Goal: Browse casually: Explore the website without a specific task or goal

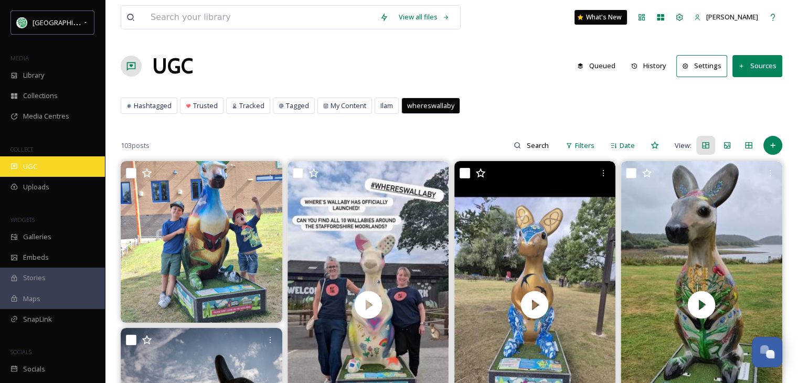
click at [45, 166] on div "UGC" at bounding box center [52, 166] width 105 height 20
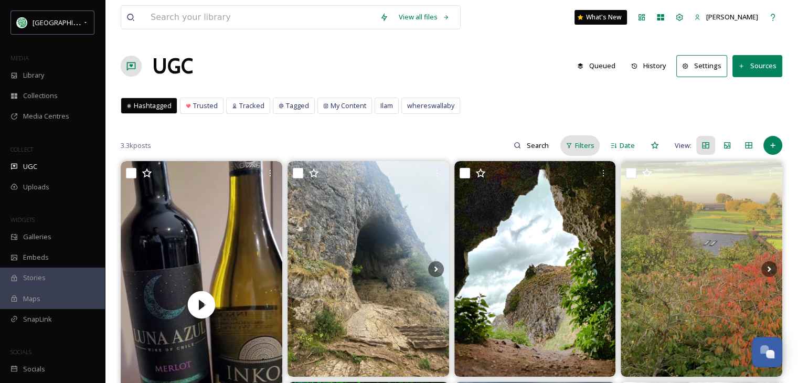
click at [587, 142] on span "Filters" at bounding box center [584, 146] width 19 height 10
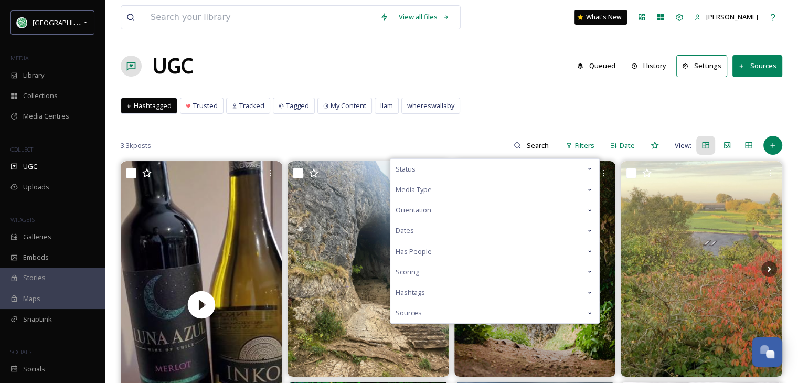
click at [588, 269] on icon at bounding box center [589, 271] width 8 height 8
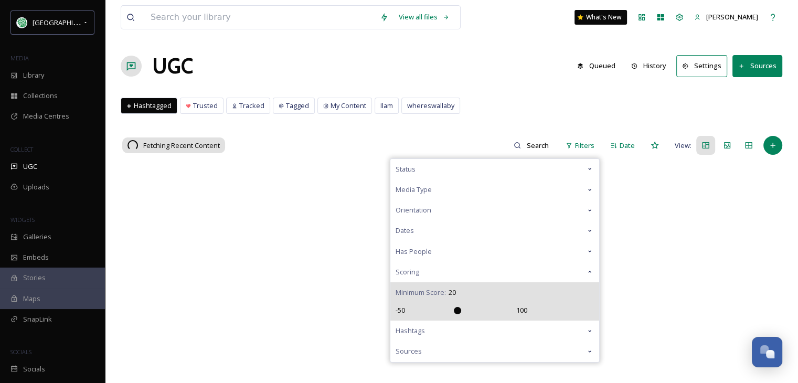
type input "20"
click at [456, 311] on input "range" at bounding box center [460, 310] width 105 height 7
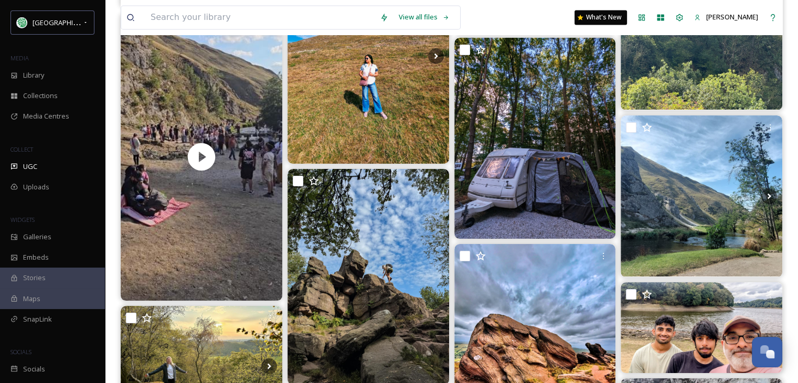
scroll to position [13913, 0]
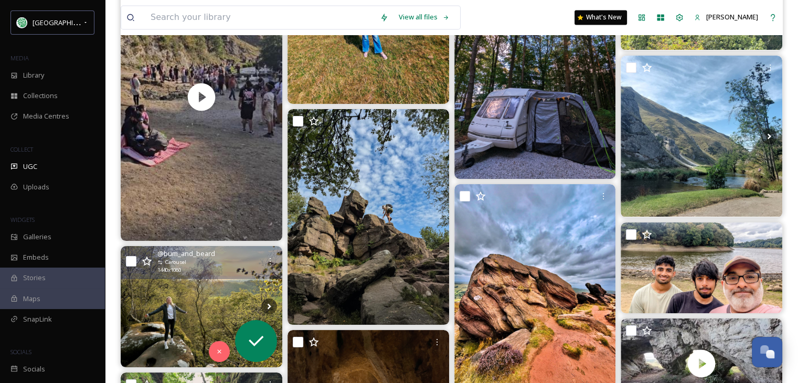
click at [177, 306] on img at bounding box center [202, 306] width 162 height 121
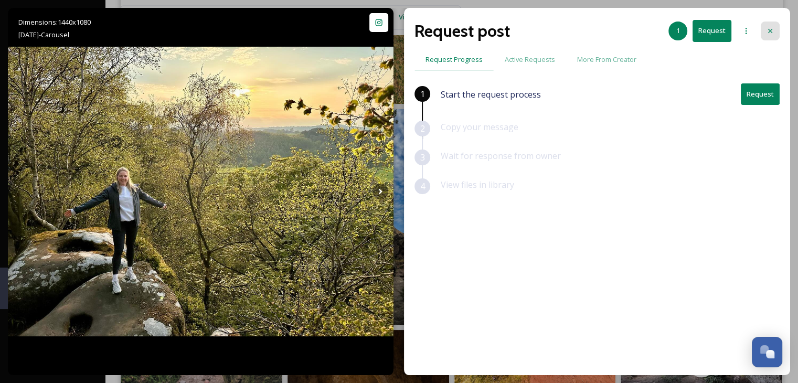
click at [772, 31] on icon at bounding box center [770, 31] width 8 height 8
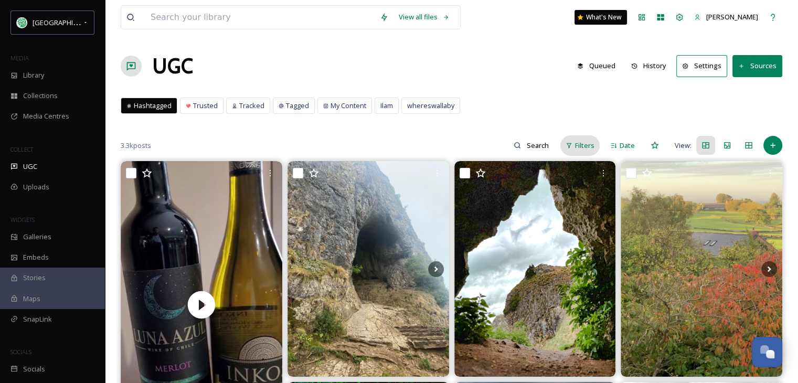
click at [587, 144] on span "Filters" at bounding box center [584, 146] width 19 height 10
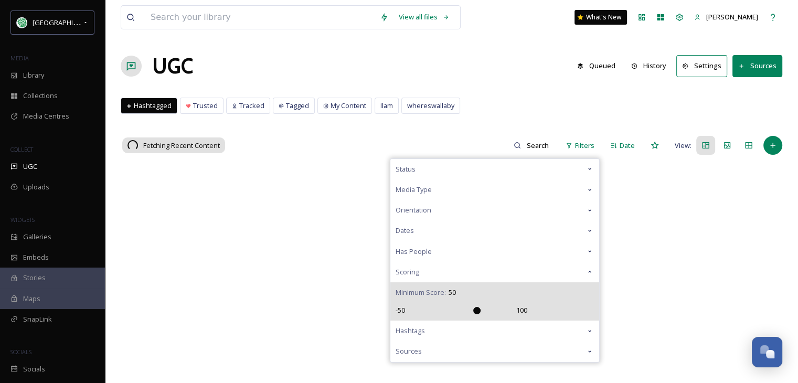
drag, startPoint x: 458, startPoint y: 307, endPoint x: 476, endPoint y: 307, distance: 18.4
type input "50"
click at [476, 307] on input "range" at bounding box center [460, 310] width 105 height 7
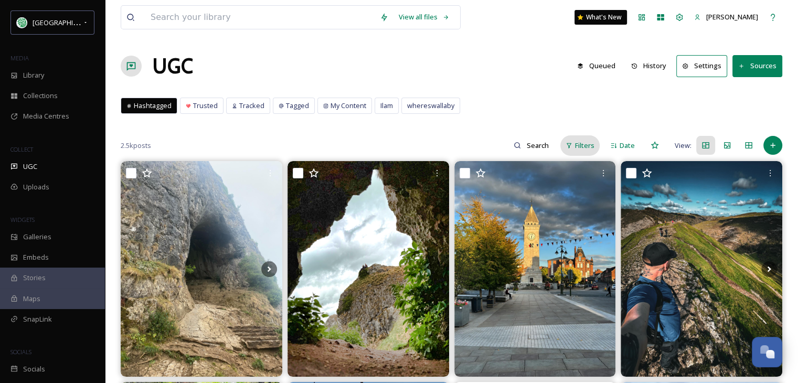
click at [575, 141] on span "Filters" at bounding box center [584, 146] width 19 height 10
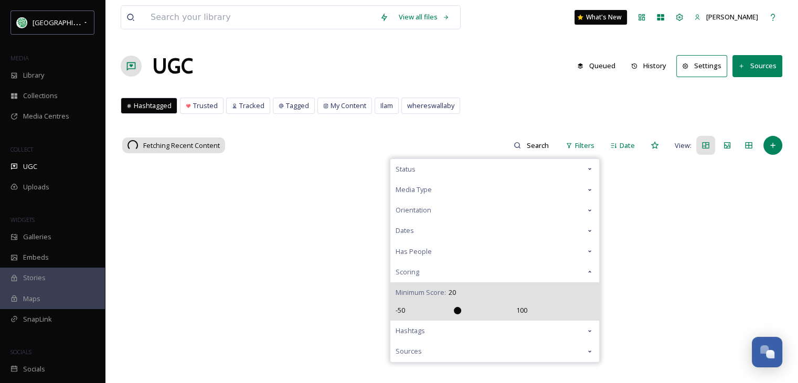
drag, startPoint x: 477, startPoint y: 309, endPoint x: 459, endPoint y: 309, distance: 18.4
click at [459, 309] on input "range" at bounding box center [460, 310] width 105 height 7
drag, startPoint x: 459, startPoint y: 307, endPoint x: 445, endPoint y: 309, distance: 14.2
type input "0"
click at [445, 309] on input "range" at bounding box center [460, 310] width 105 height 7
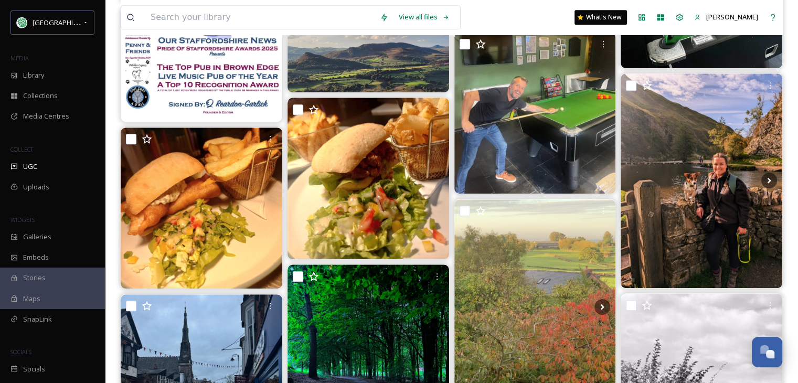
scroll to position [525, 0]
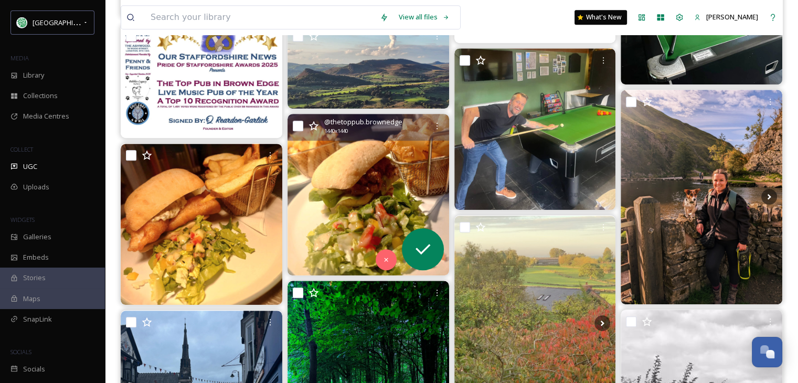
click at [355, 192] on img at bounding box center [368, 195] width 162 height 162
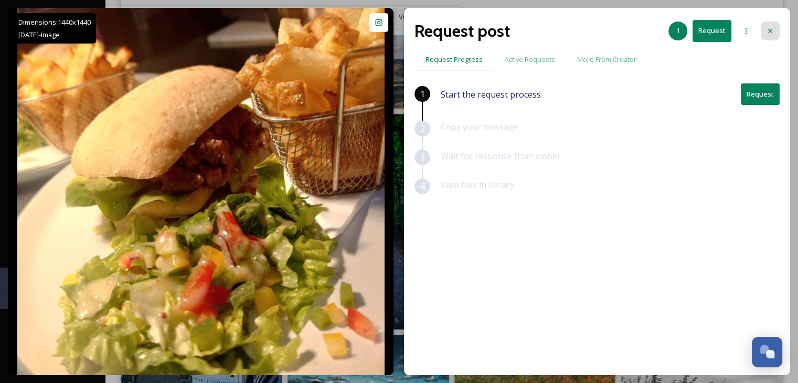
click at [770, 27] on icon at bounding box center [770, 31] width 8 height 8
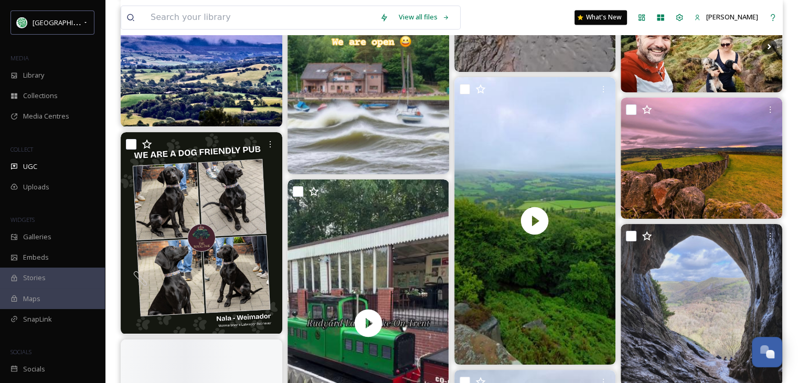
scroll to position [9756, 0]
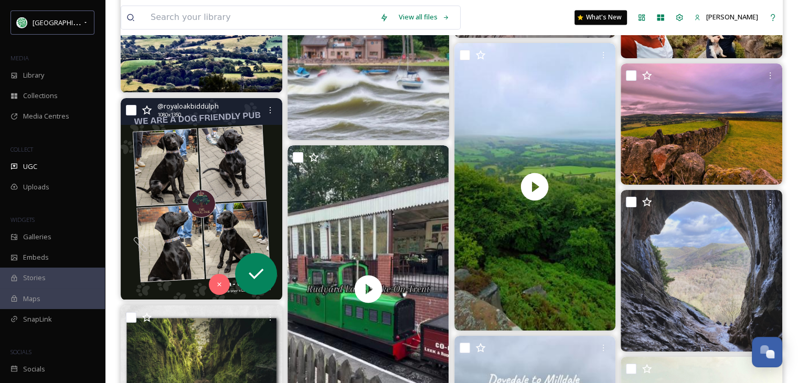
click at [227, 199] on img at bounding box center [202, 199] width 162 height 202
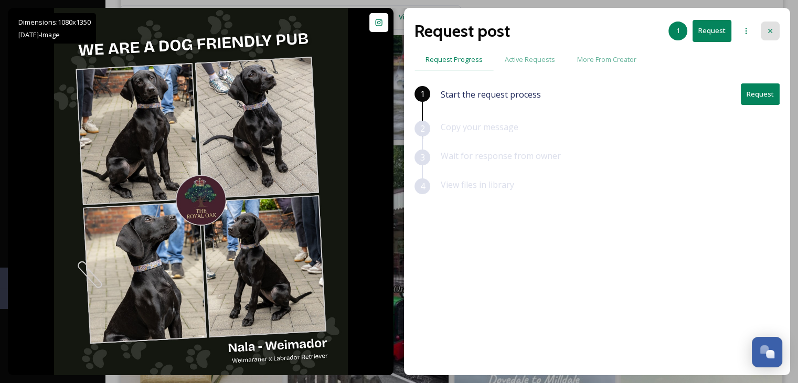
click at [770, 27] on icon at bounding box center [770, 31] width 8 height 8
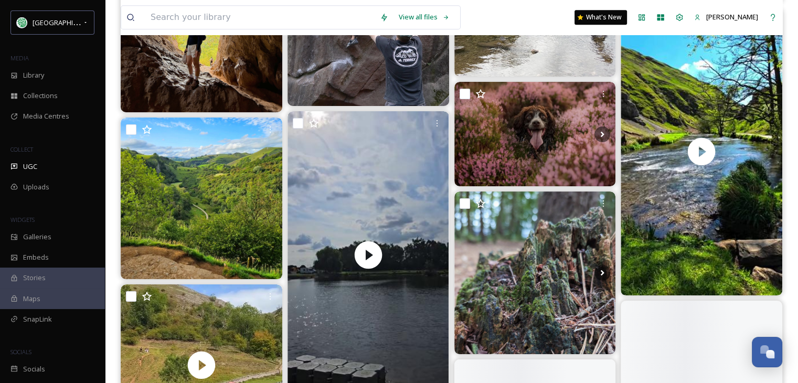
scroll to position [20613, 0]
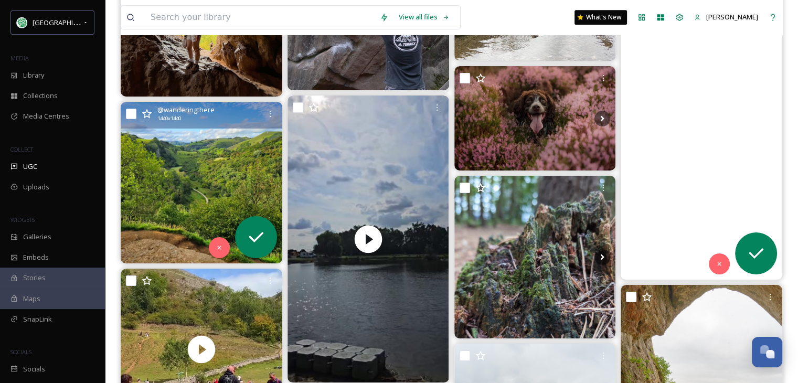
click at [196, 192] on img at bounding box center [202, 183] width 162 height 162
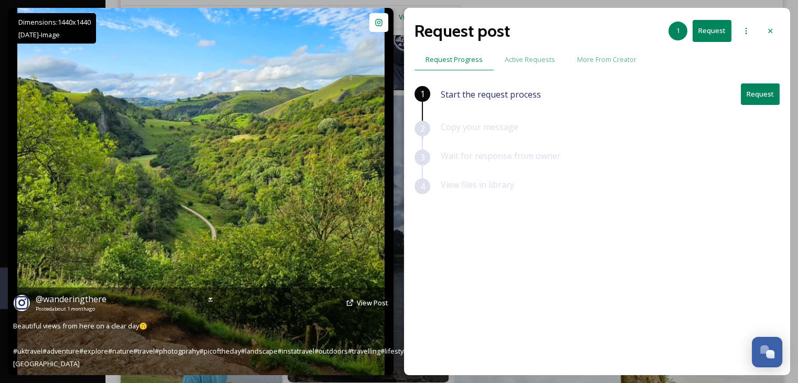
click at [281, 345] on div "@ wanderingthere Posted about [DATE] View Post Beautiful views from here on a c…" at bounding box center [201, 331] width 386 height 88
click at [363, 307] on span "View Post" at bounding box center [372, 302] width 31 height 9
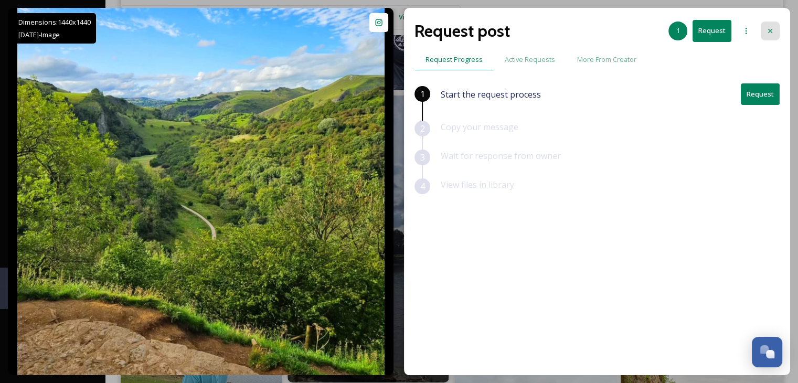
click at [767, 33] on icon at bounding box center [770, 31] width 8 height 8
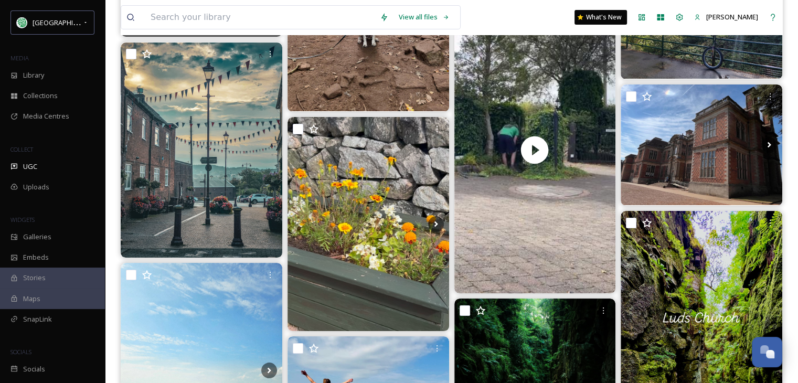
scroll to position [23498, 0]
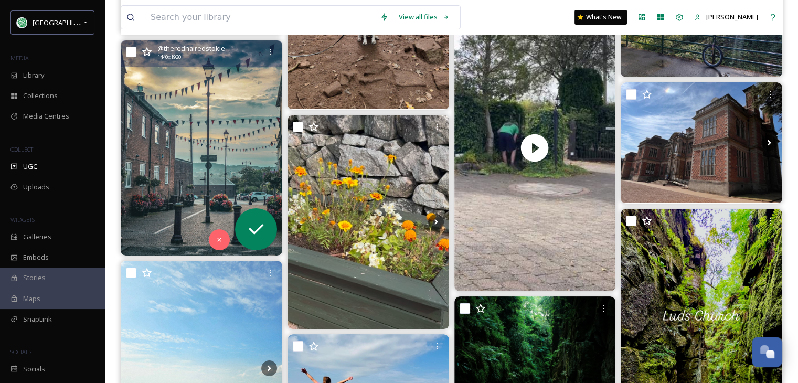
click at [205, 168] on img at bounding box center [202, 147] width 162 height 215
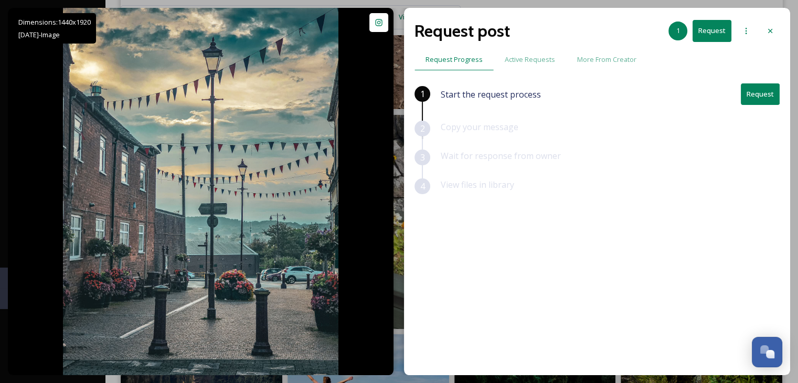
click at [758, 92] on button "Request" at bounding box center [760, 94] width 39 height 22
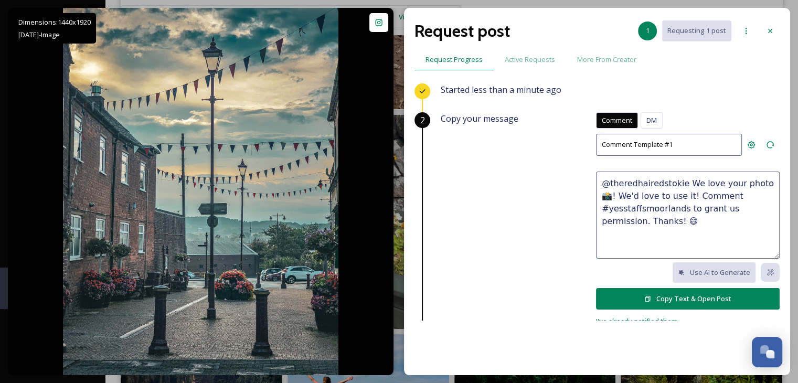
click at [672, 297] on button "Copy Text & Open Post" at bounding box center [688, 299] width 184 height 22
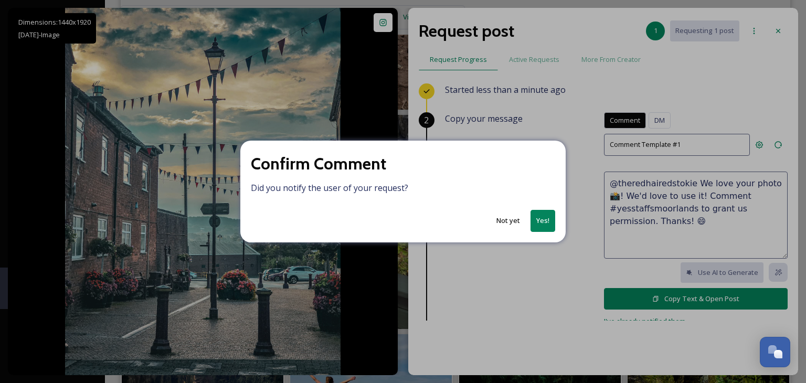
click at [531, 228] on div "Not yet Yes!" at bounding box center [403, 221] width 304 height 22
click at [547, 221] on button "Yes!" at bounding box center [542, 221] width 25 height 22
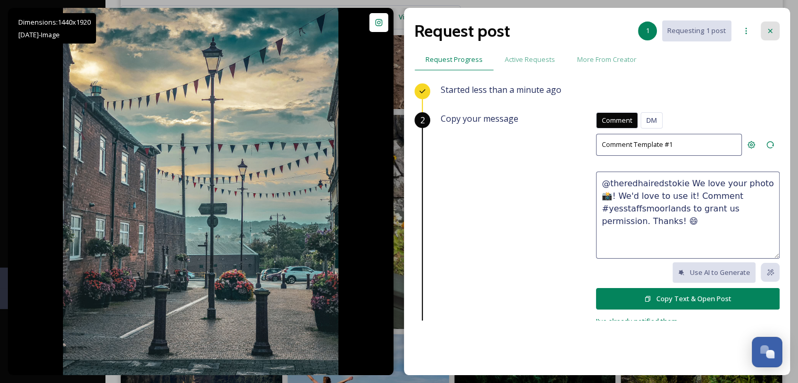
click at [772, 27] on icon at bounding box center [770, 31] width 8 height 8
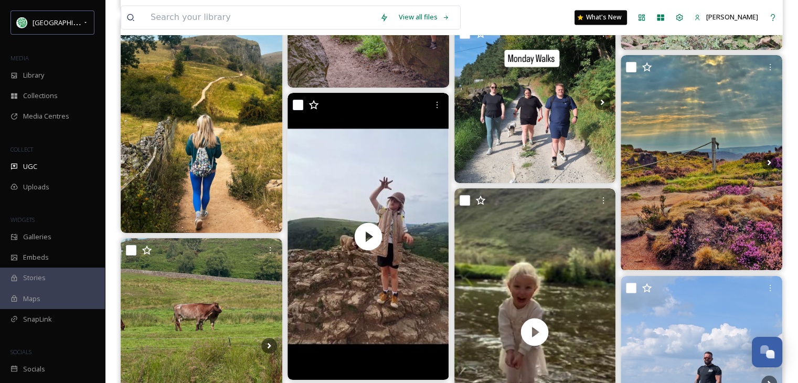
scroll to position [25544, 0]
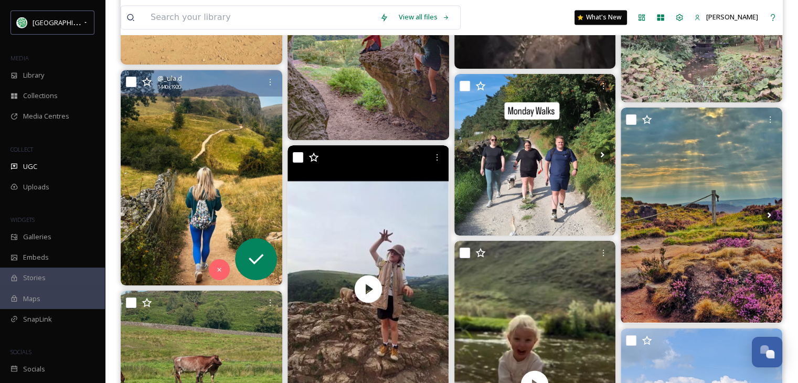
click at [220, 173] on img at bounding box center [202, 177] width 162 height 215
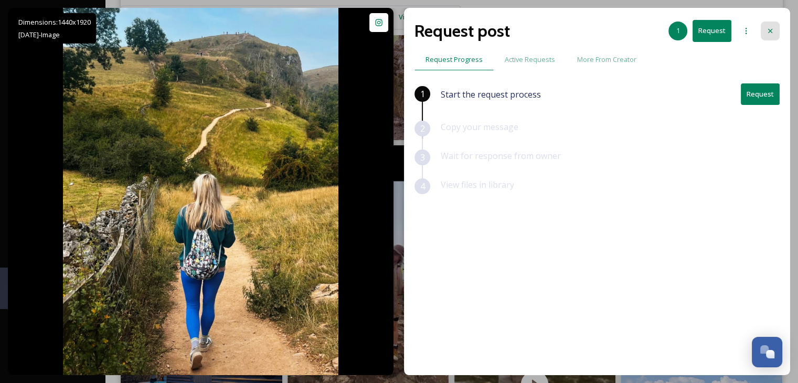
click at [772, 30] on icon at bounding box center [770, 31] width 8 height 8
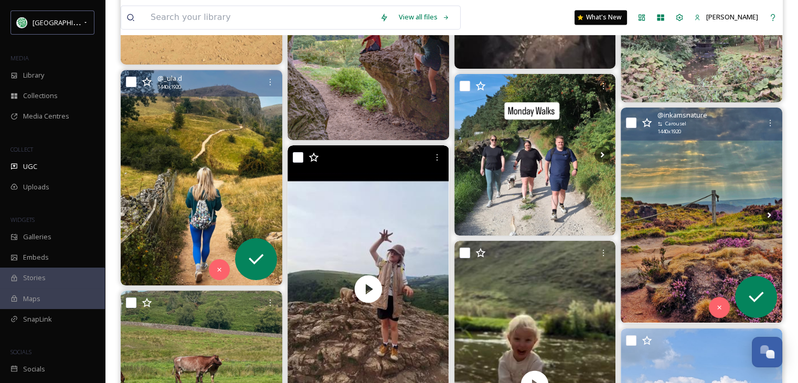
click at [693, 208] on img at bounding box center [701, 215] width 162 height 215
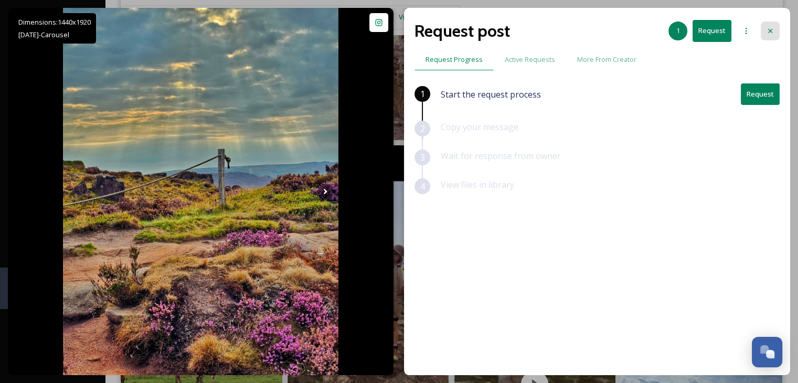
click at [772, 30] on icon at bounding box center [770, 31] width 8 height 8
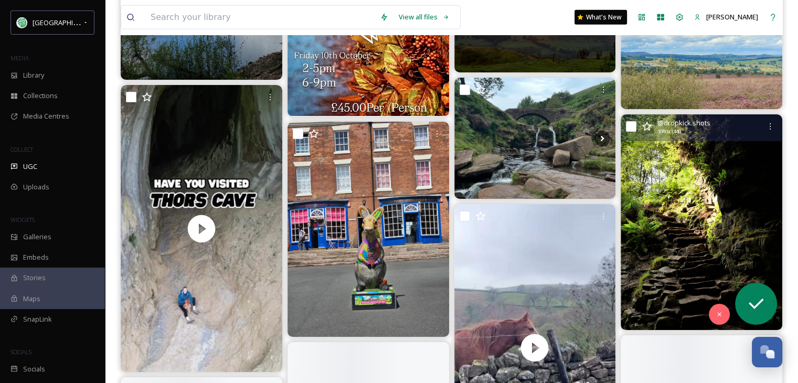
scroll to position [35142, 0]
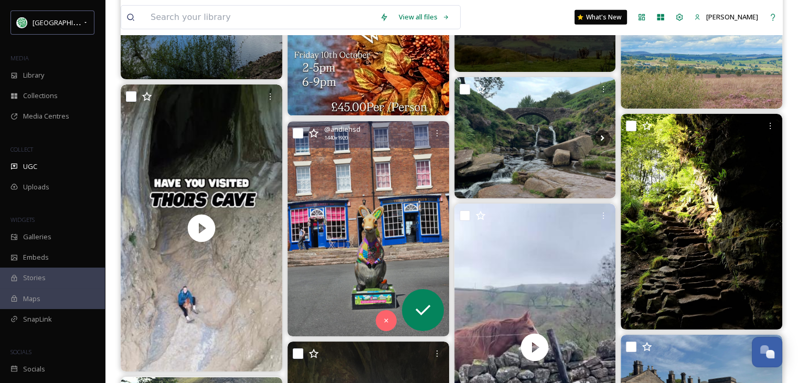
click at [344, 226] on img at bounding box center [368, 228] width 162 height 215
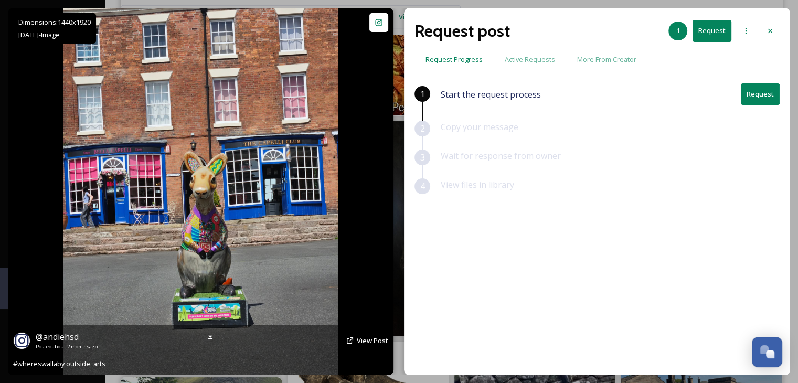
scroll to position [35247, 0]
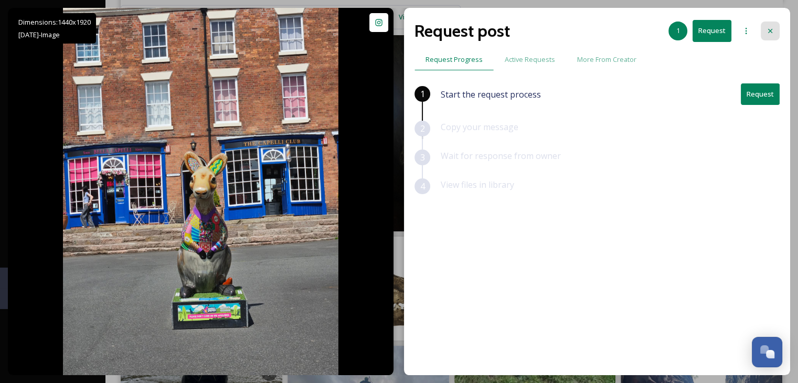
click at [774, 30] on icon at bounding box center [770, 31] width 8 height 8
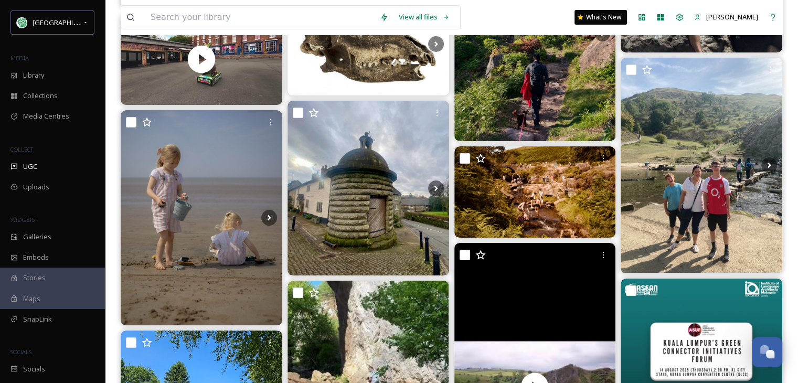
scroll to position [35562, 0]
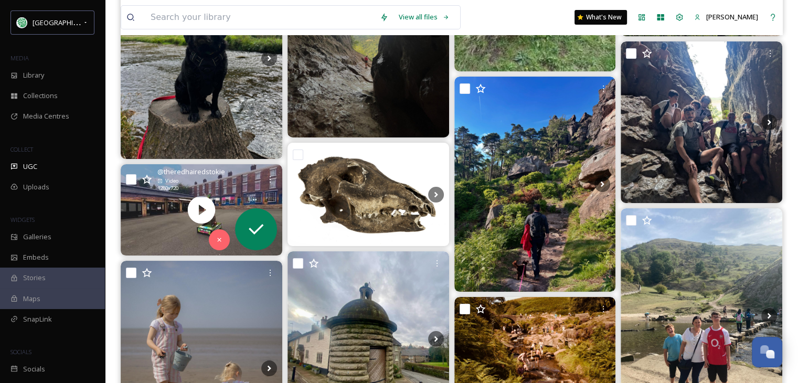
click at [143, 196] on div "@ theredhairedstokie Video 1280 x 720" at bounding box center [202, 180] width 162 height 33
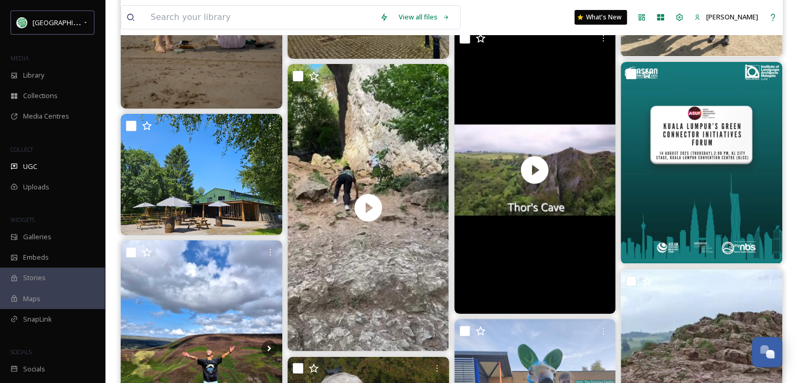
scroll to position [36191, 0]
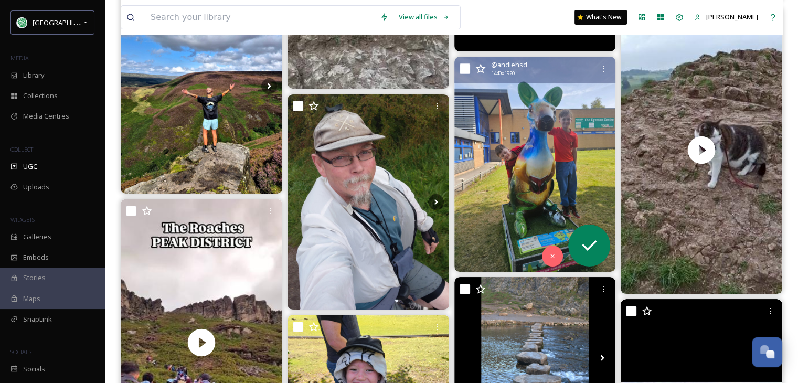
click at [531, 185] on img at bounding box center [535, 164] width 162 height 215
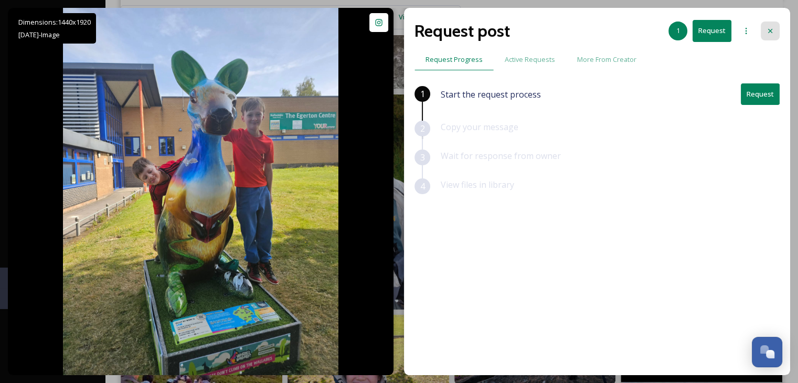
click at [770, 30] on icon at bounding box center [770, 31] width 4 height 4
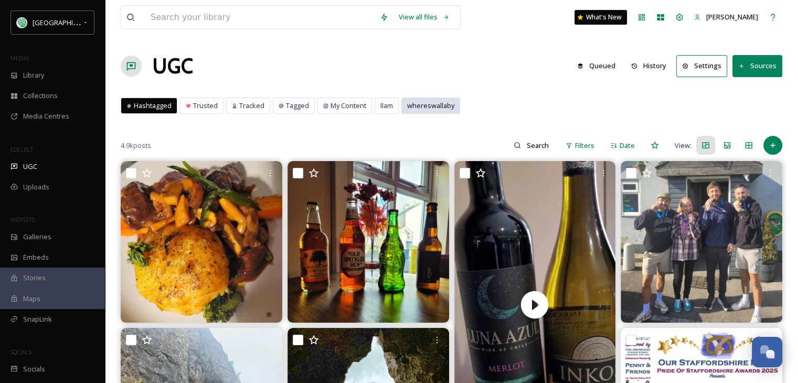
click at [425, 105] on span "whereswallaby" at bounding box center [430, 106] width 47 height 10
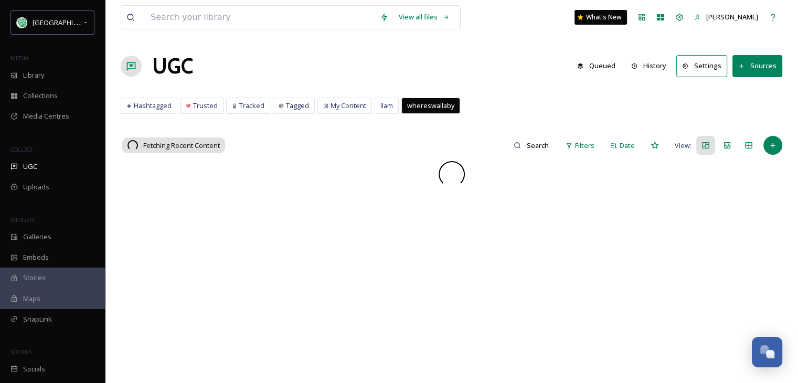
click at [427, 105] on span "whereswallaby" at bounding box center [430, 106] width 47 height 10
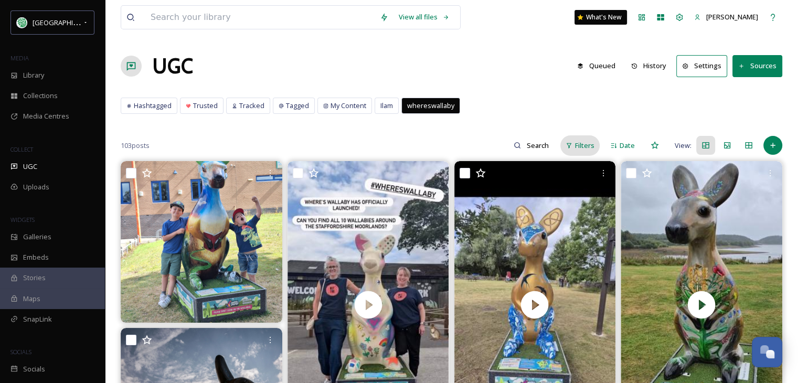
click at [585, 141] on span "Filters" at bounding box center [584, 146] width 19 height 10
click at [527, 78] on div "UGC Queued History Settings Sources" at bounding box center [451, 65] width 661 height 31
click at [44, 77] on span "Library" at bounding box center [33, 75] width 21 height 10
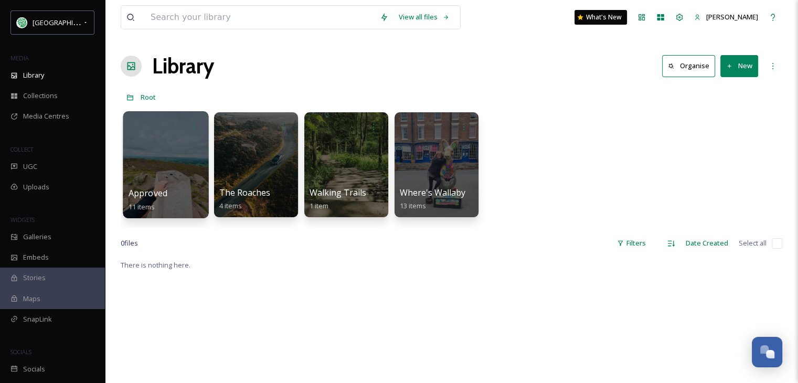
click at [169, 143] on div at bounding box center [165, 164] width 85 height 107
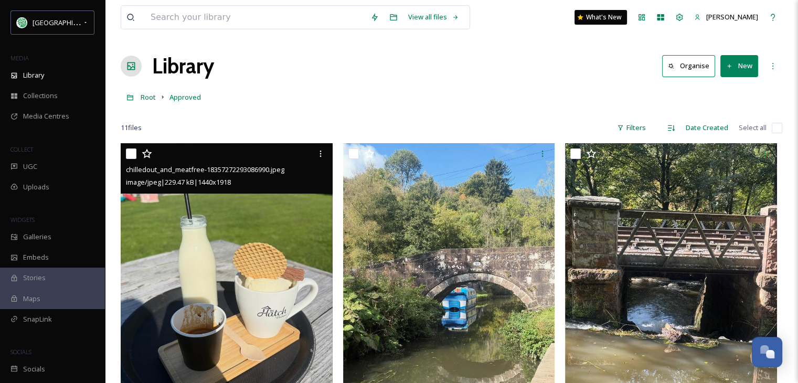
click at [268, 291] on img at bounding box center [227, 284] width 212 height 282
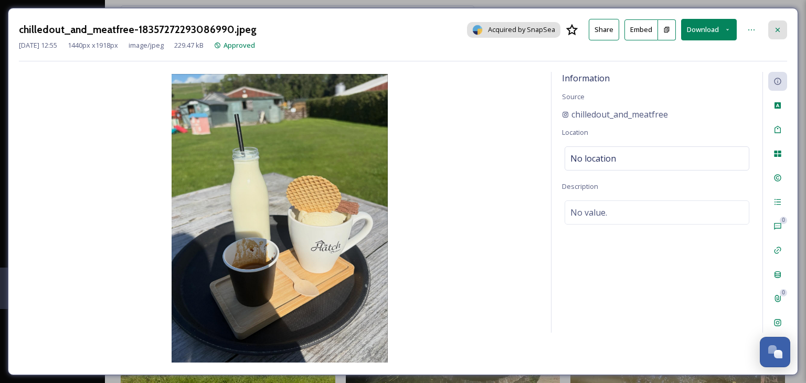
click at [776, 24] on div at bounding box center [777, 29] width 19 height 19
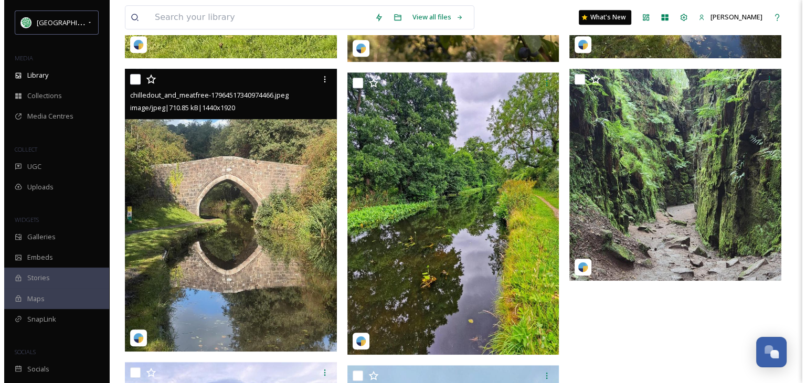
scroll to position [682, 0]
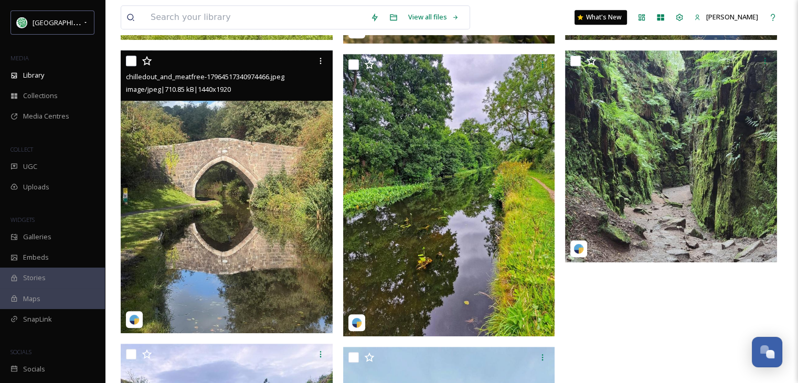
click at [223, 251] on img at bounding box center [227, 191] width 212 height 282
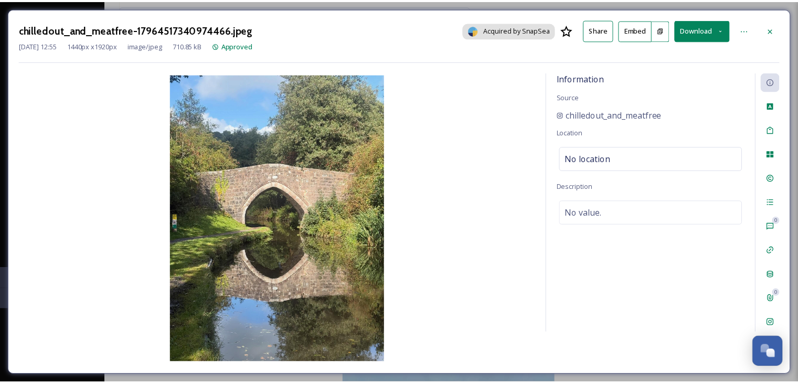
scroll to position [685, 0]
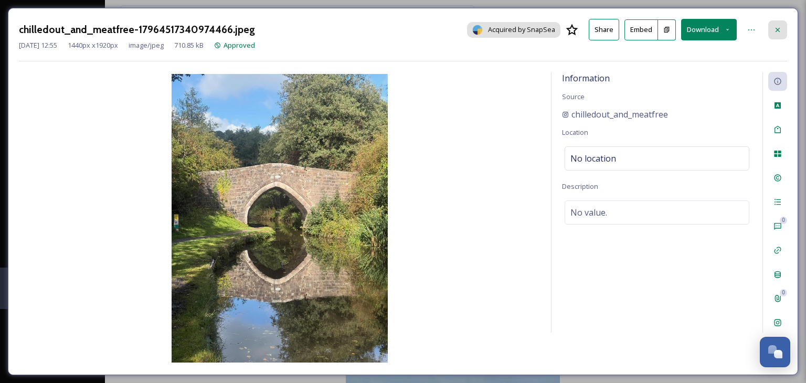
click at [783, 27] on div at bounding box center [777, 29] width 19 height 19
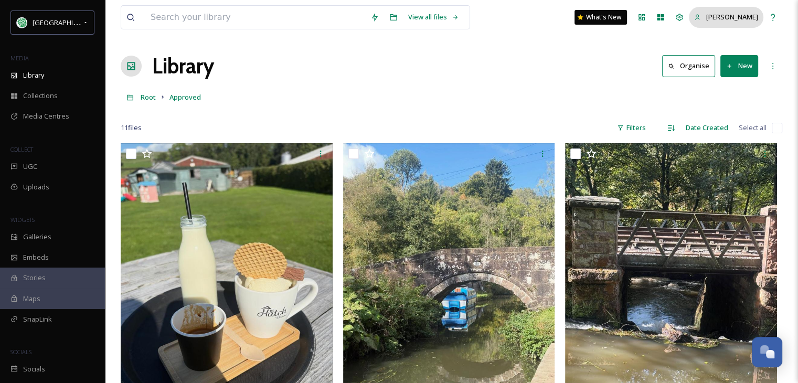
click at [747, 17] on span "[PERSON_NAME]" at bounding box center [732, 16] width 52 height 9
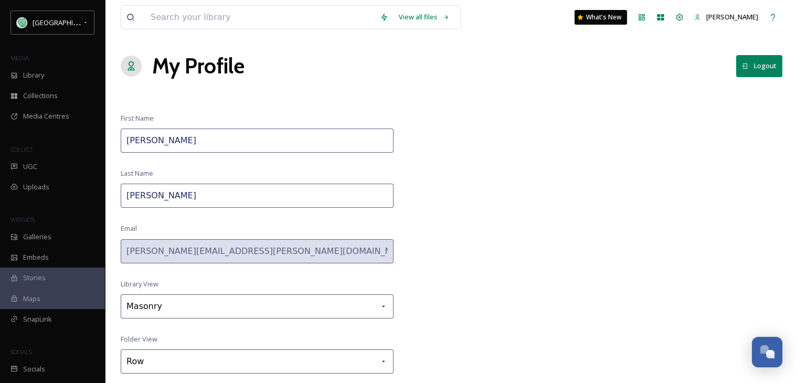
click at [777, 67] on button "Logout" at bounding box center [759, 66] width 46 height 22
